Goal: Information Seeking & Learning: Learn about a topic

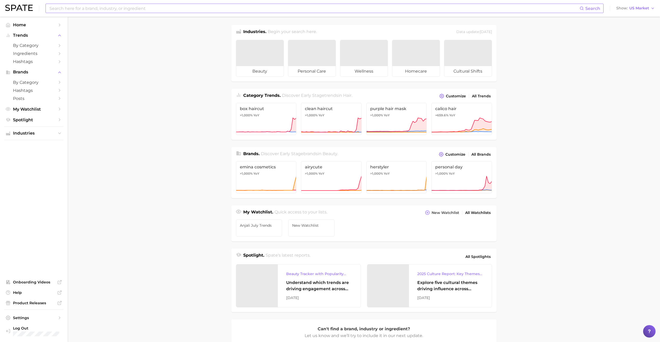
click at [198, 13] on div "Search" at bounding box center [325, 8] width 558 height 9
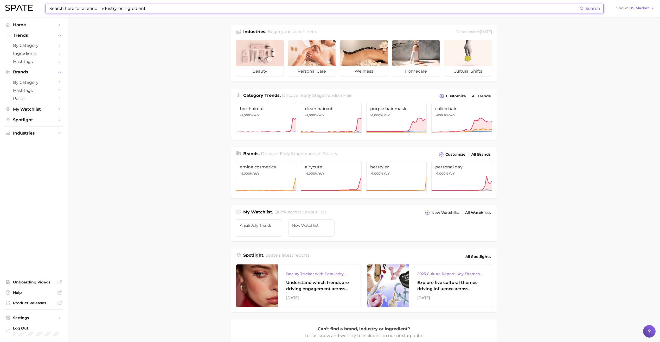
click at [195, 10] on input at bounding box center [314, 8] width 531 height 9
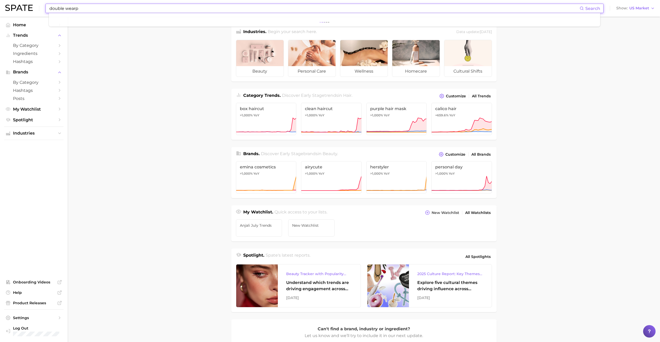
type input "double wear"
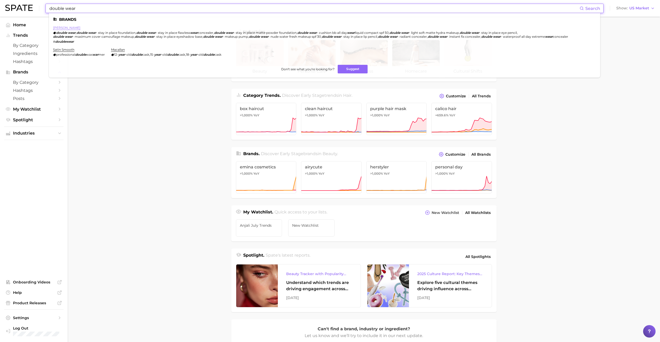
click at [65, 29] on link "[PERSON_NAME]" at bounding box center [66, 28] width 27 height 4
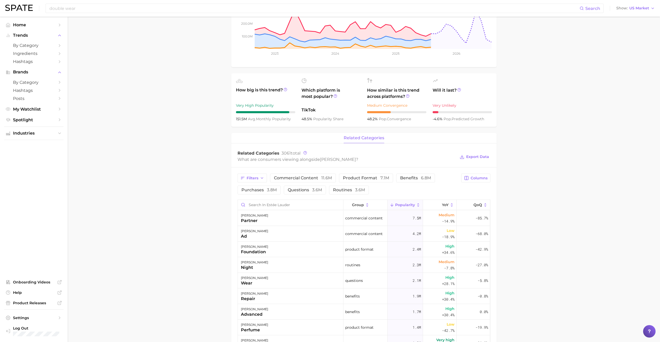
scroll to position [98, 0]
click at [178, 279] on main "Overview Google TikTok Instagram brand [PERSON_NAME] Add to Watchlist Export Da…" at bounding box center [364, 246] width 592 height 654
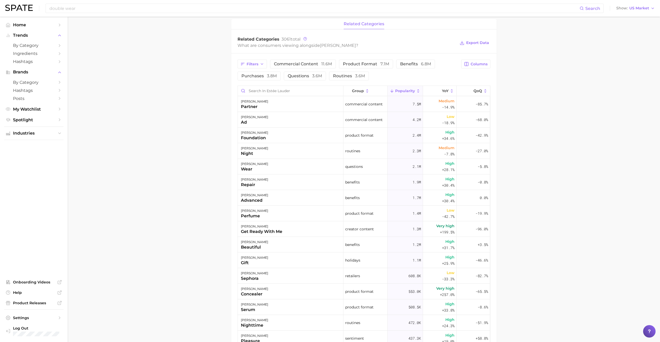
scroll to position [211, 0]
click at [279, 92] on input "Search in estée lauder" at bounding box center [290, 91] width 105 height 10
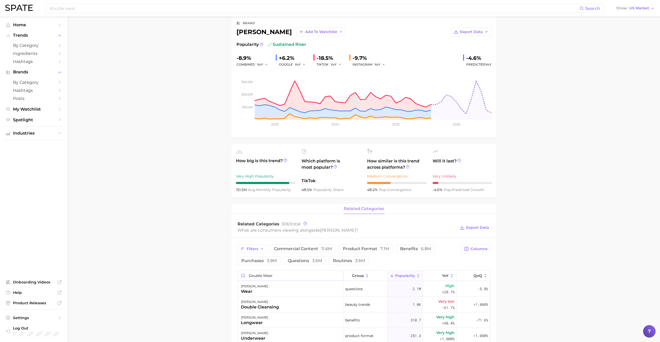
scroll to position [0, 0]
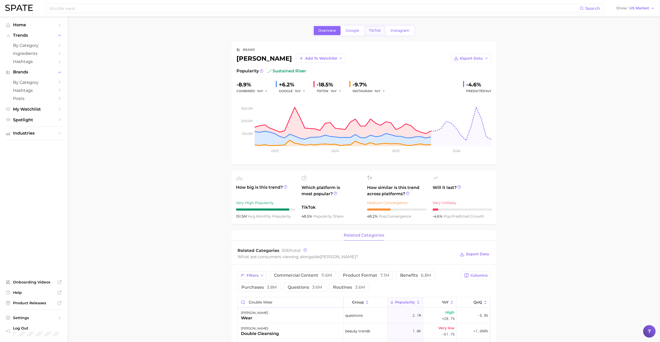
type input "double wear"
click at [375, 30] on span "TikTok" at bounding box center [375, 30] width 12 height 4
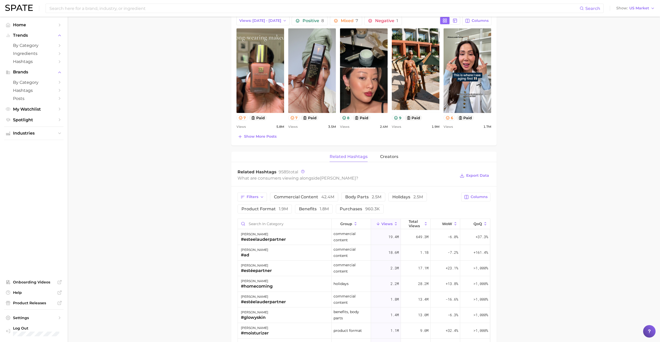
scroll to position [253, 0]
click at [264, 226] on input "Search in category" at bounding box center [285, 224] width 94 height 10
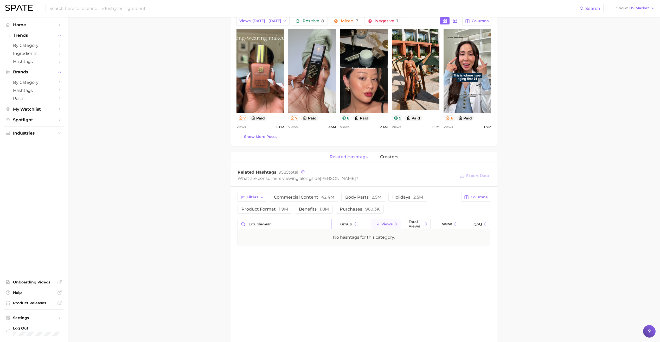
type input "doublewear"
click at [224, 222] on main "Overview Google TikTok Instagram brand [PERSON_NAME] Add to Watchlist Export Da…" at bounding box center [364, 125] width 592 height 722
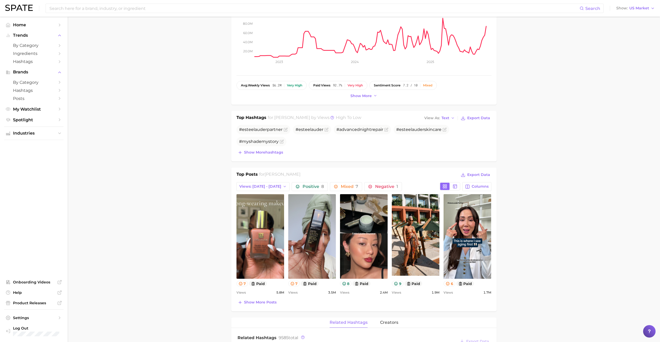
scroll to position [87, 0]
click at [266, 151] on span "Show more hashtags" at bounding box center [263, 152] width 39 height 4
